Goal: Information Seeking & Learning: Understand process/instructions

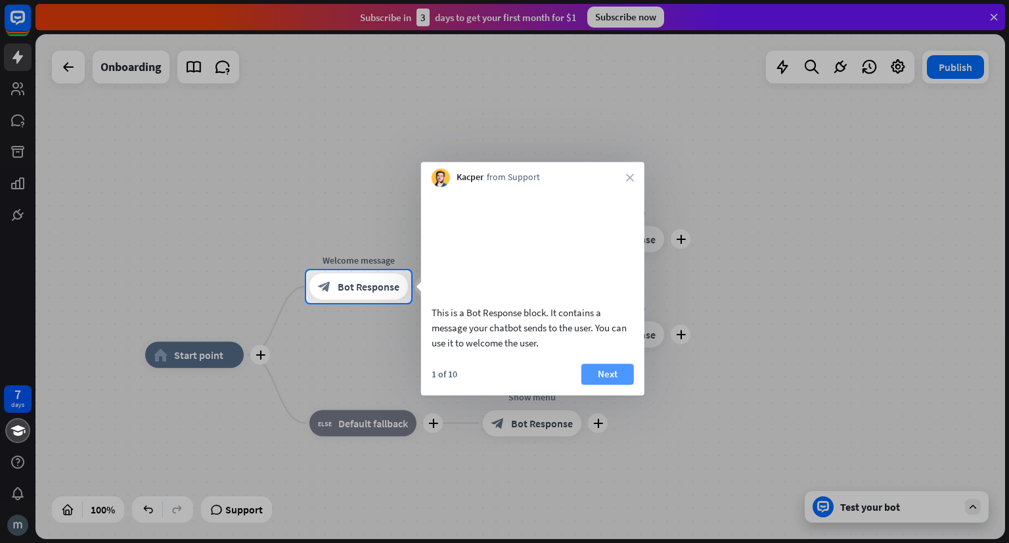
click at [618, 384] on button "Next" at bounding box center [607, 373] width 53 height 21
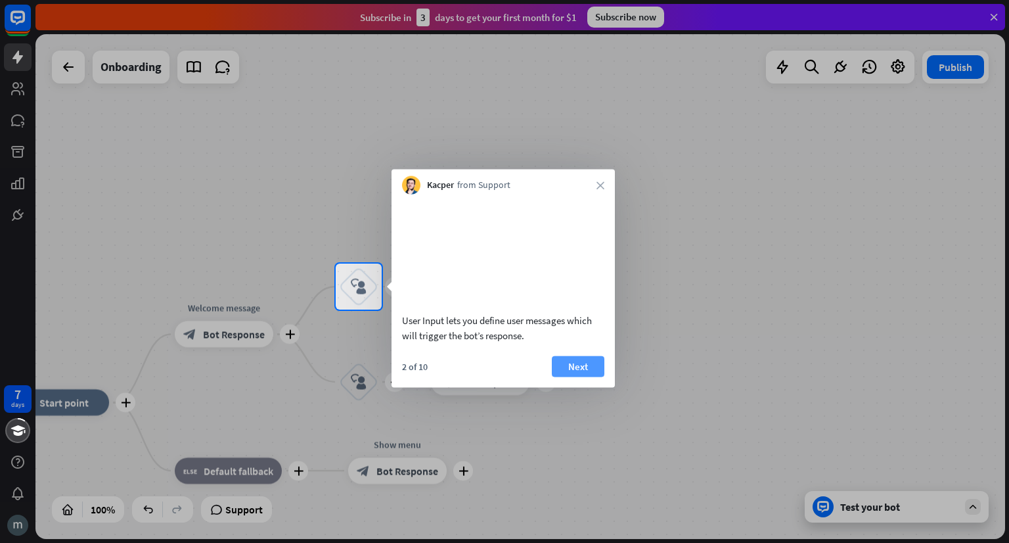
click at [574, 375] on button "Next" at bounding box center [578, 365] width 53 height 21
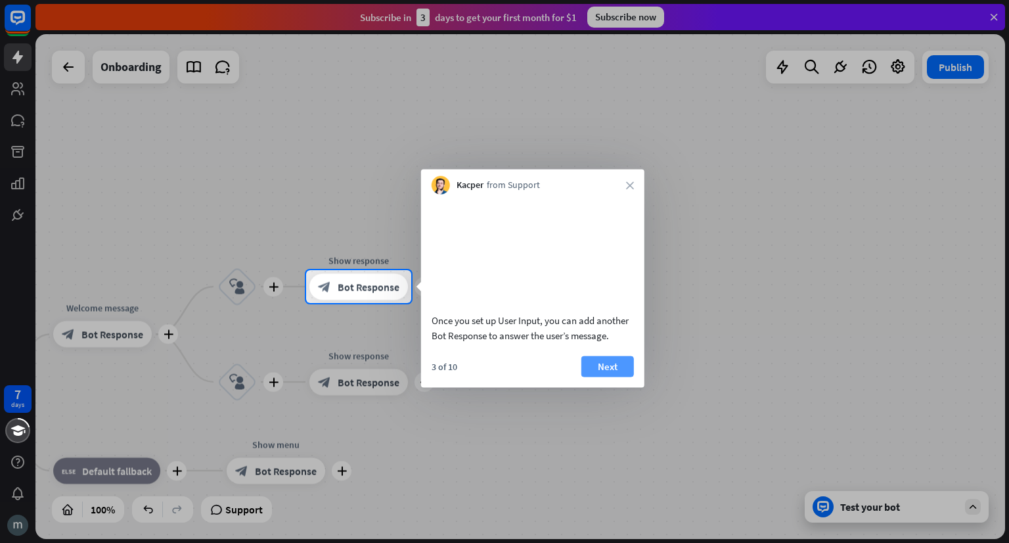
click at [616, 376] on button "Next" at bounding box center [607, 365] width 53 height 21
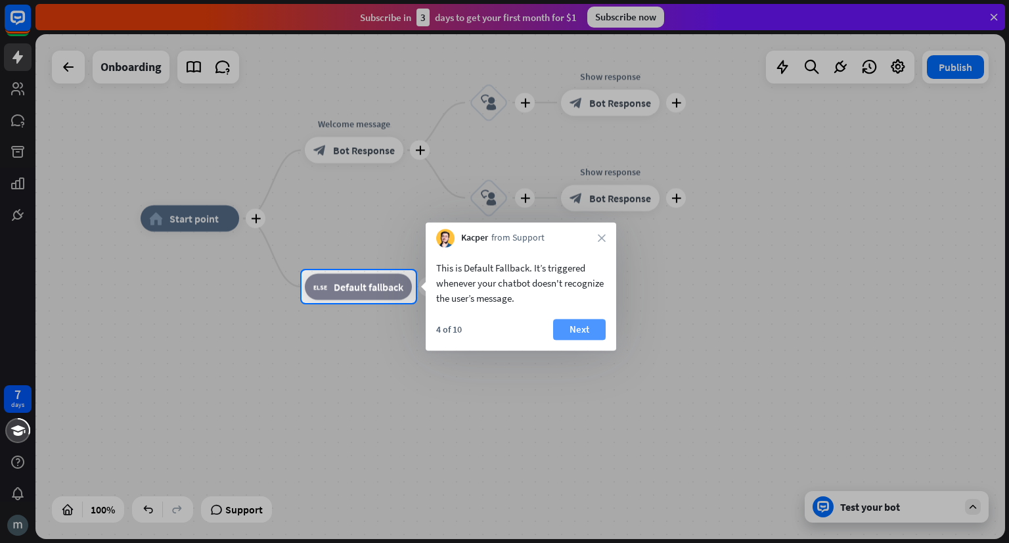
click at [597, 321] on button "Next" at bounding box center [579, 329] width 53 height 21
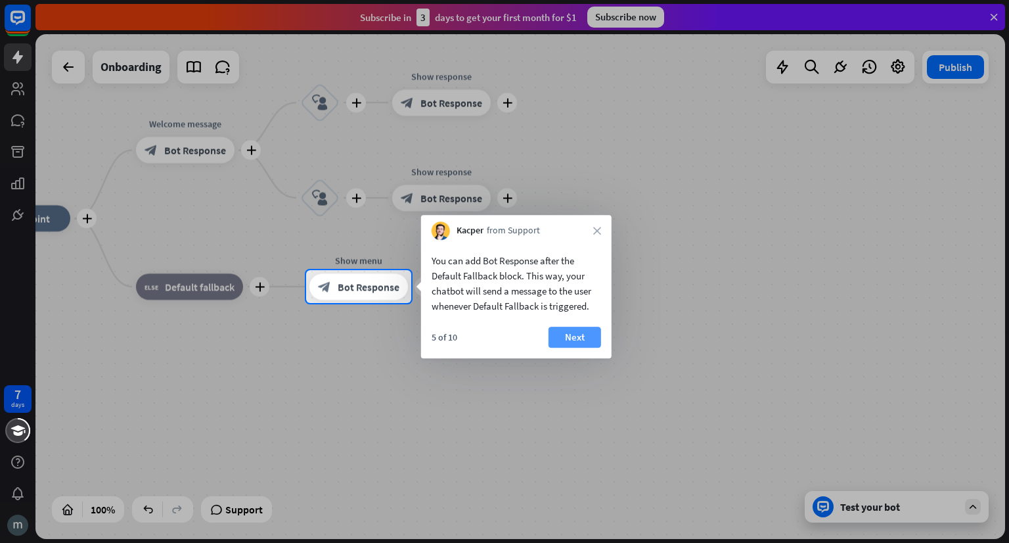
click at [588, 332] on button "Next" at bounding box center [575, 337] width 53 height 21
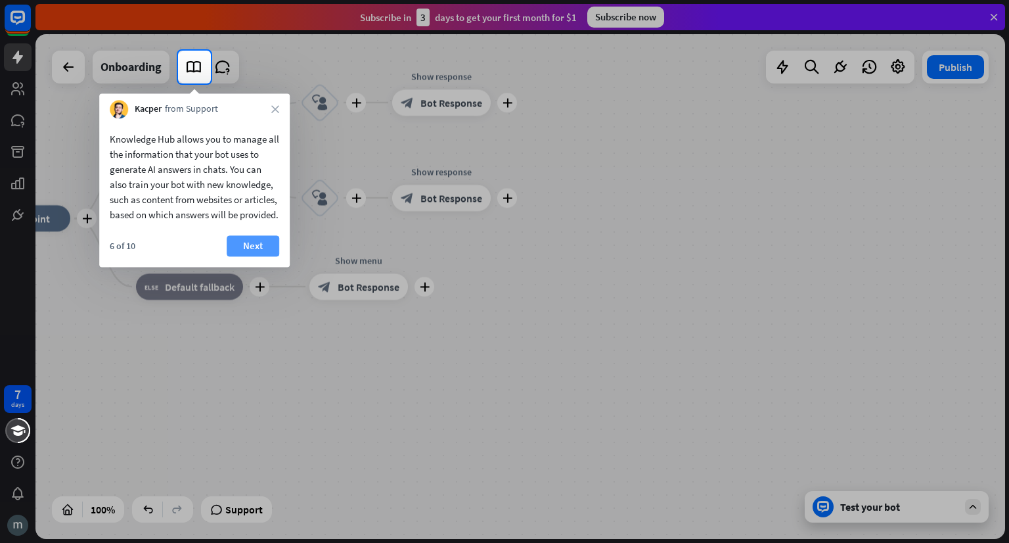
click at [267, 256] on button "Next" at bounding box center [253, 245] width 53 height 21
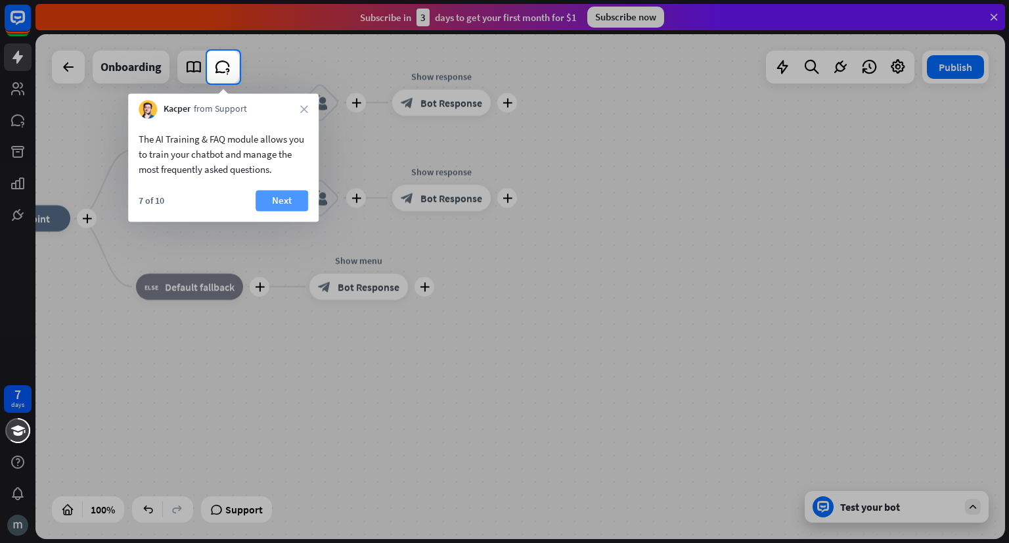
click at [299, 203] on button "Next" at bounding box center [282, 200] width 53 height 21
